Goal: Transaction & Acquisition: Purchase product/service

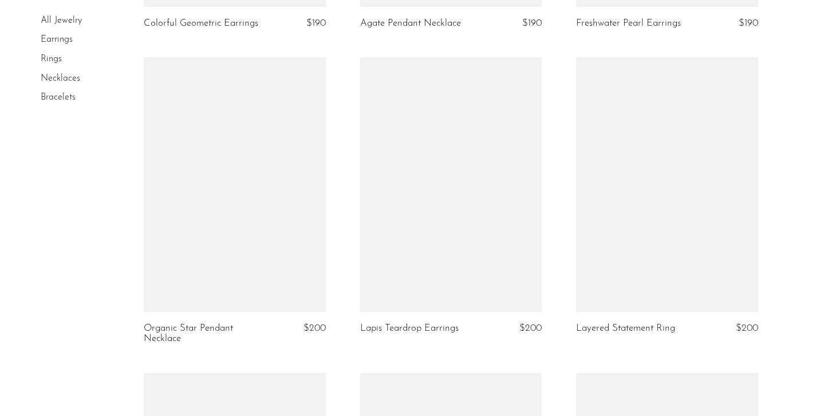
scroll to position [2169, 0]
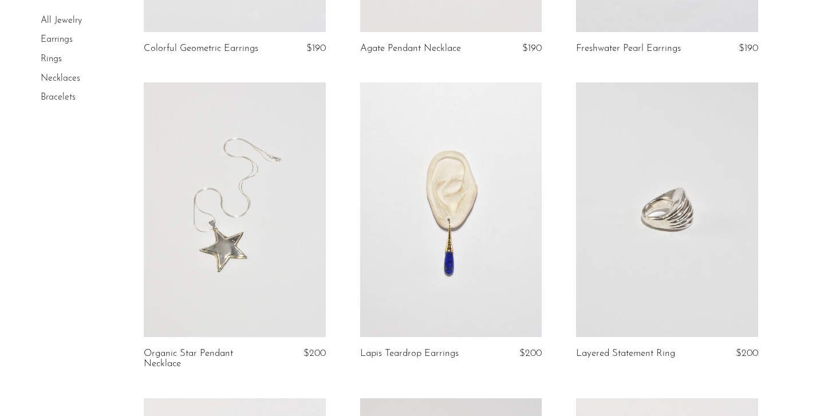
click at [455, 283] on link at bounding box center [450, 209] width 181 height 254
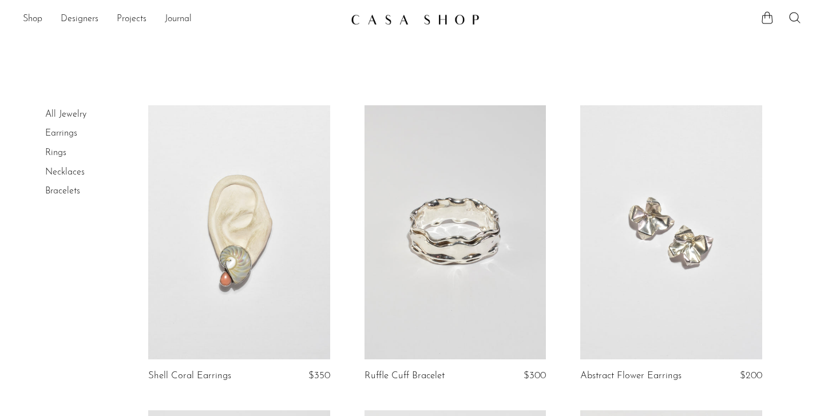
scroll to position [0, 0]
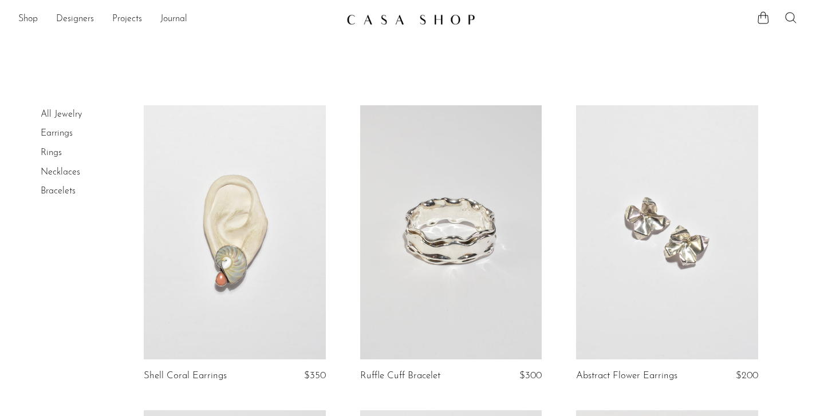
click at [792, 19] on icon at bounding box center [791, 18] width 14 height 14
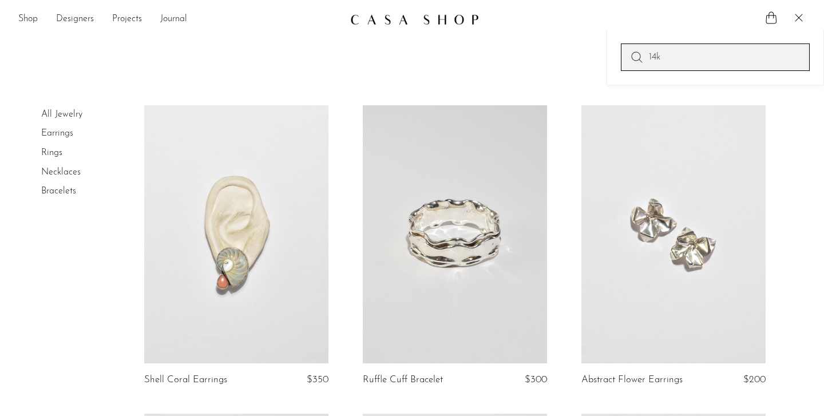
type input "14k"
click at [635, 57] on icon at bounding box center [637, 57] width 14 height 14
click at [638, 57] on icon at bounding box center [637, 57] width 14 height 14
click at [698, 63] on input "14k" at bounding box center [715, 57] width 189 height 27
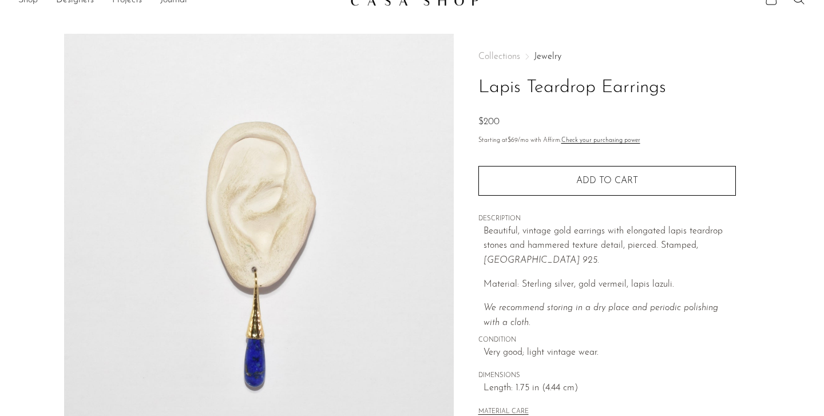
scroll to position [19, 0]
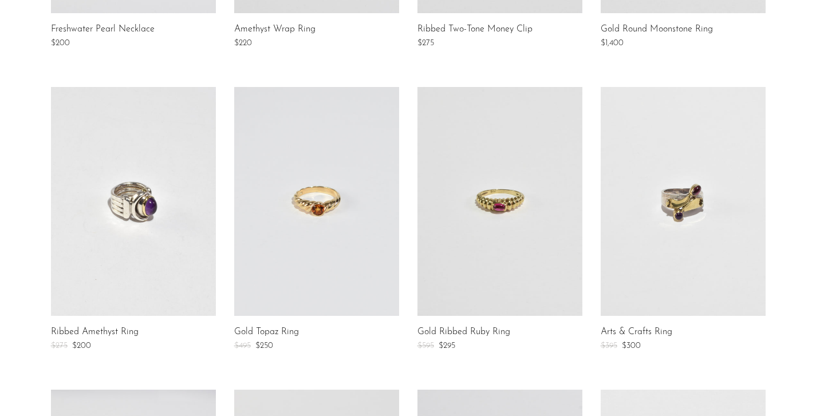
scroll to position [306, 0]
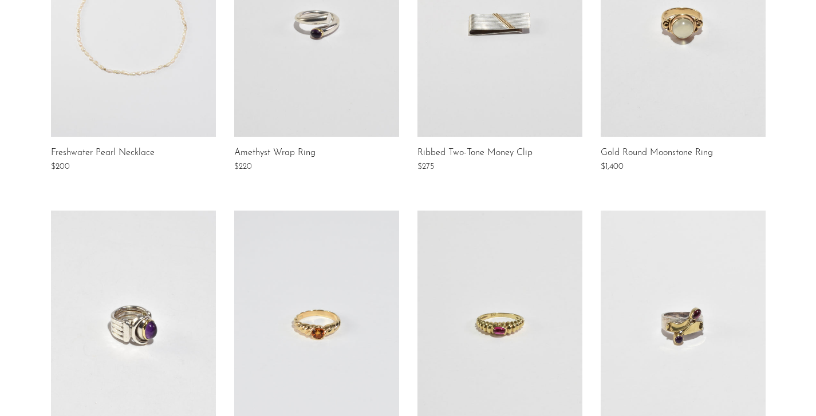
click at [658, 72] on link at bounding box center [683, 22] width 165 height 229
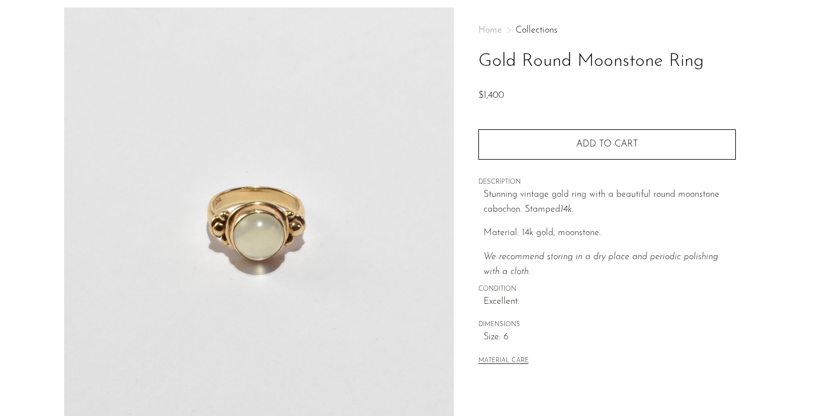
scroll to position [46, 0]
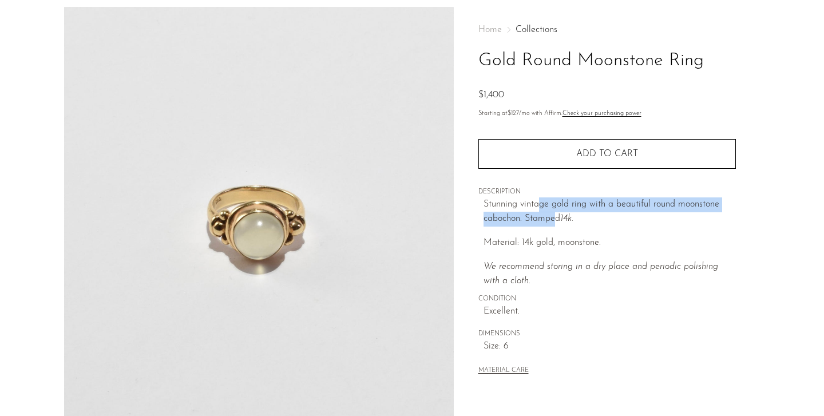
drag, startPoint x: 538, startPoint y: 201, endPoint x: 555, endPoint y: 218, distance: 24.3
click at [555, 218] on p "Stunning vintage gold ring with a beautiful round moonstone cabochon. Stamped 1…" at bounding box center [610, 212] width 252 height 29
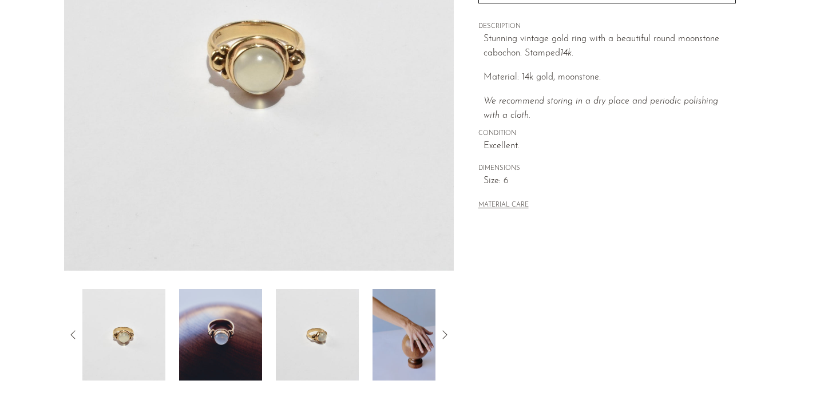
scroll to position [213, 0]
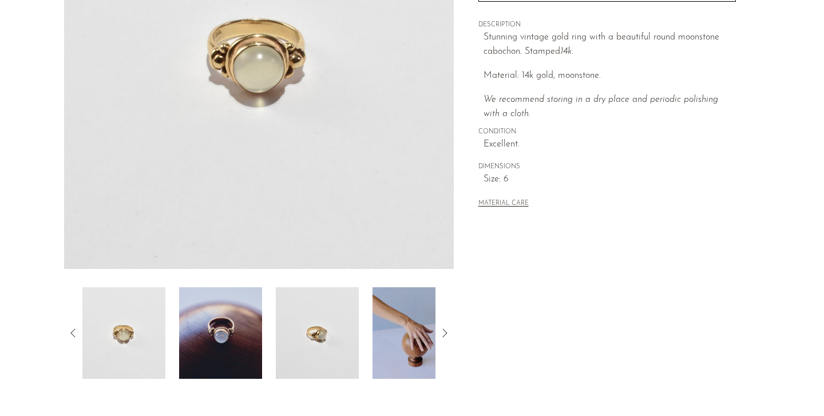
click at [416, 308] on img at bounding box center [414, 333] width 83 height 92
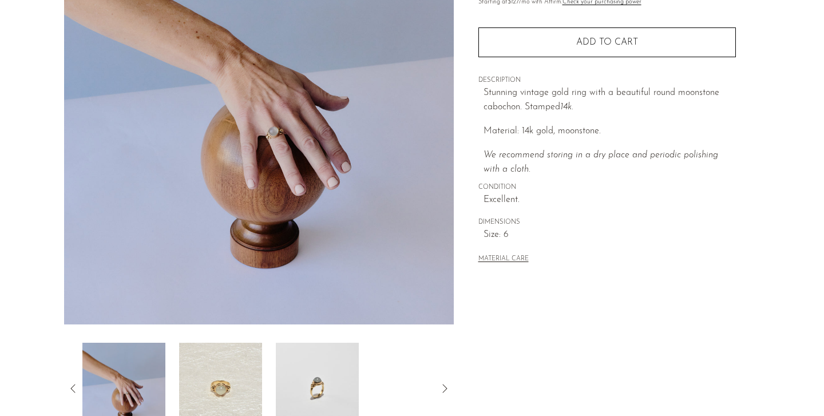
scroll to position [161, 0]
